Goal: Check status

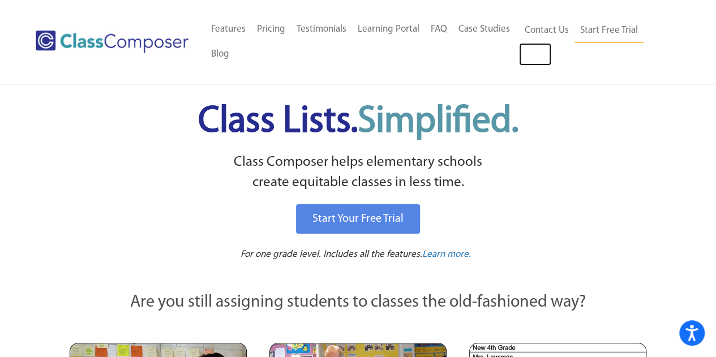
click at [540, 52] on link "Log In" at bounding box center [535, 54] width 32 height 23
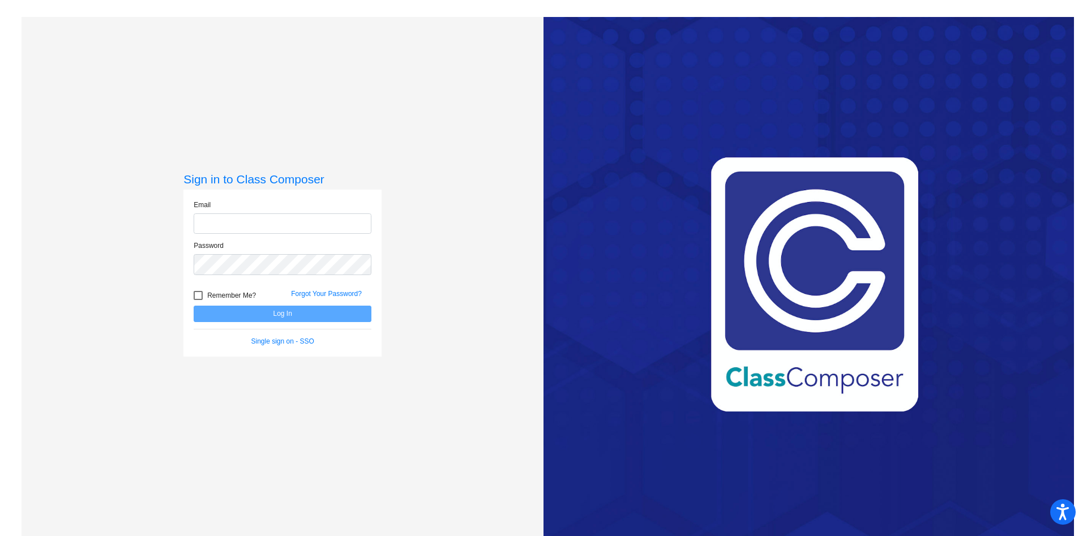
type input "paul.thiessen@lcps.org"
click at [309, 316] on button "Log In" at bounding box center [283, 314] width 178 height 16
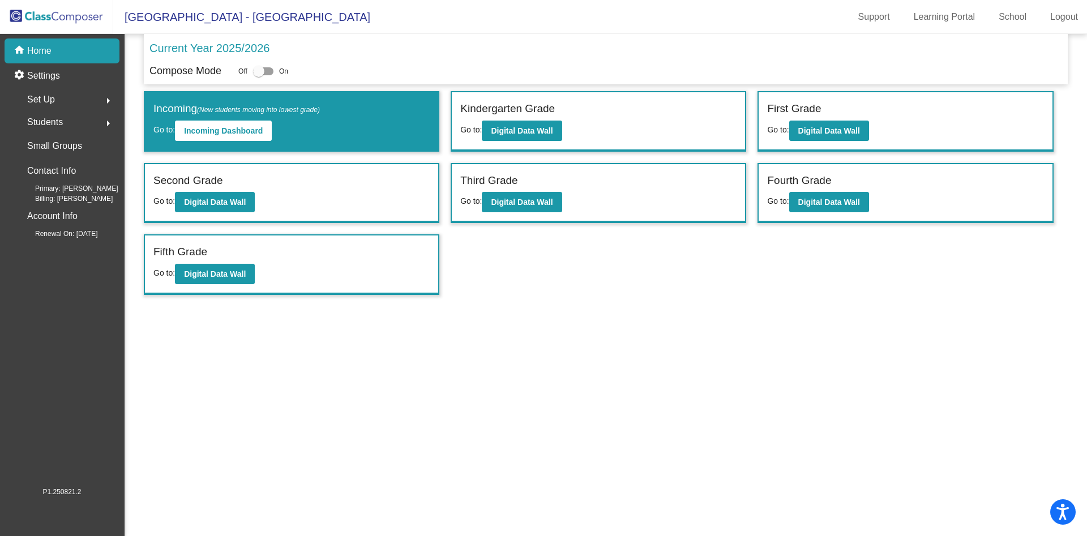
click at [589, 452] on mat-sidenav-content "Current Year 2025/2026 Compose Mode Off On Incoming (New students moving into l…" at bounding box center [606, 285] width 962 height 502
click at [232, 274] on b "Digital Data Wall" at bounding box center [215, 273] width 62 height 9
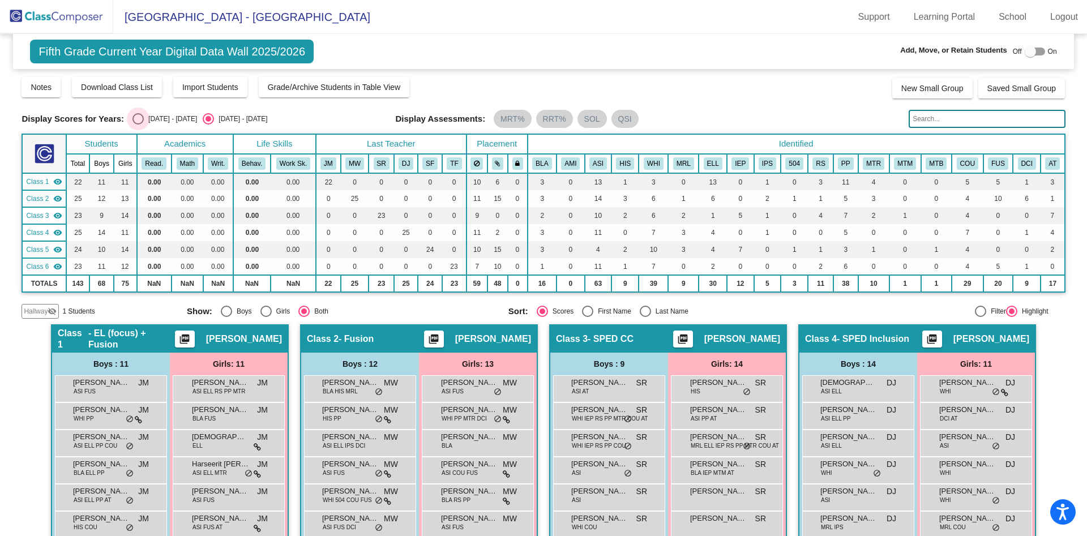
click at [140, 119] on div "Select an option" at bounding box center [137, 118] width 11 height 11
click at [138, 125] on input "2024 - 2025" at bounding box center [138, 125] width 1 height 1
radio input "true"
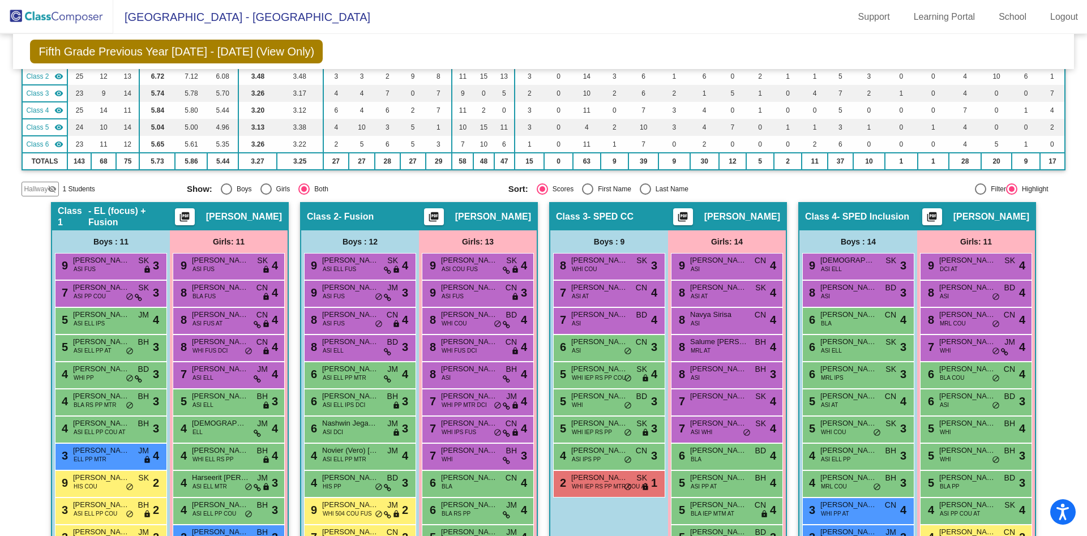
scroll to position [132, 0]
